Goal: Task Accomplishment & Management: Use online tool/utility

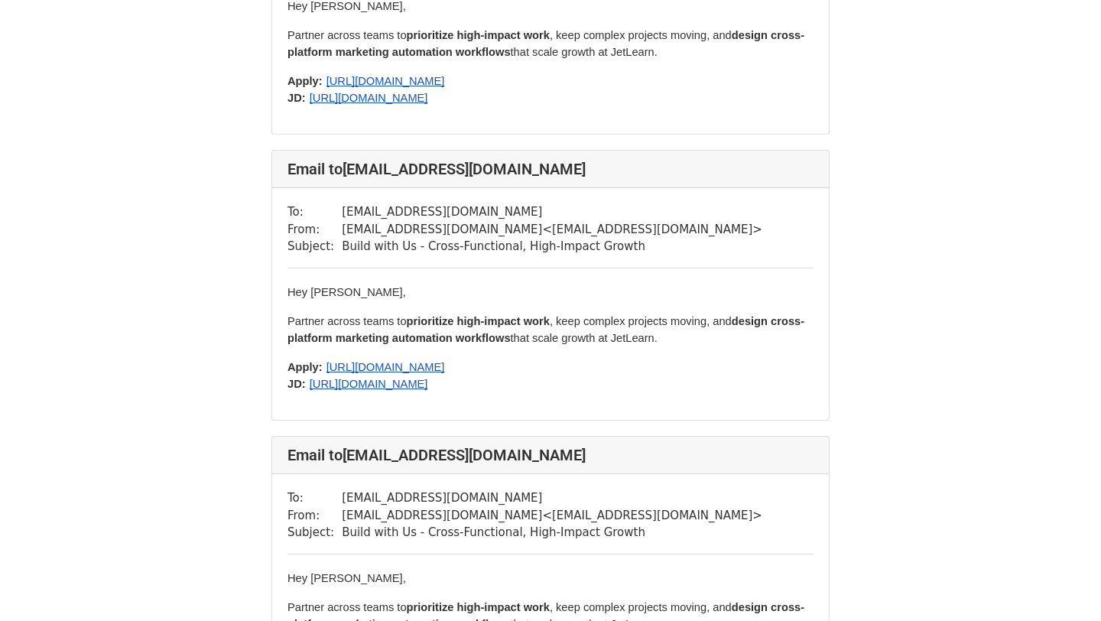
scroll to position [531, 0]
